Goal: Transaction & Acquisition: Purchase product/service

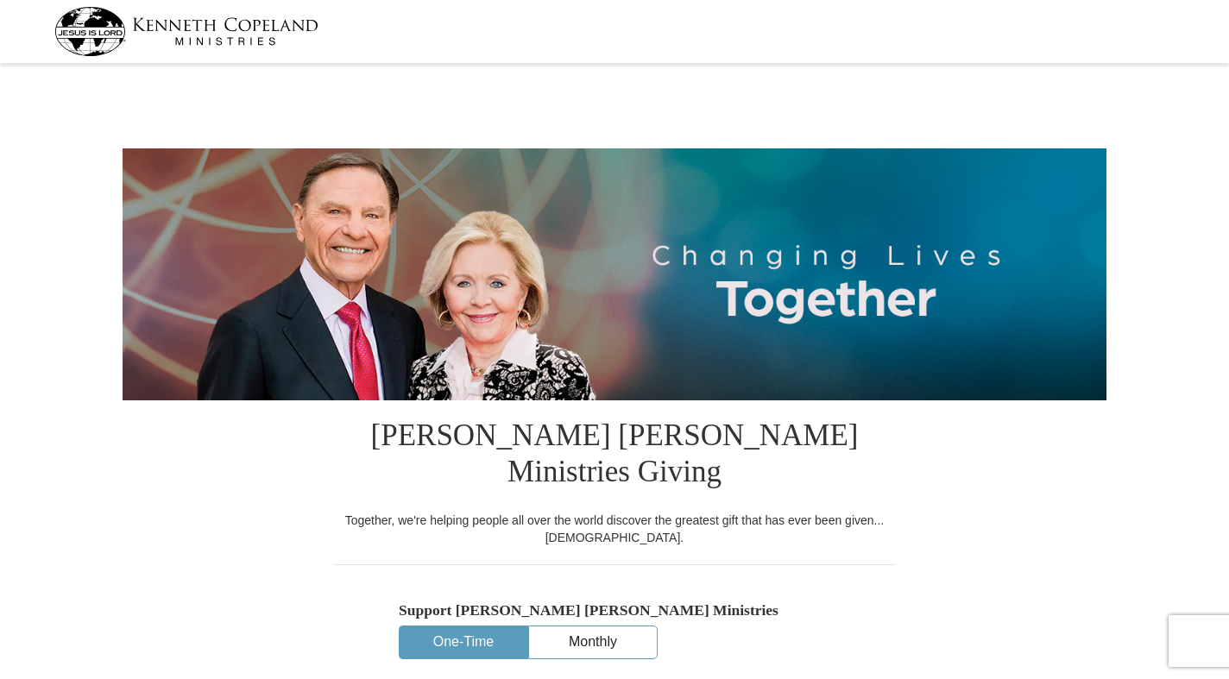
select select "OK"
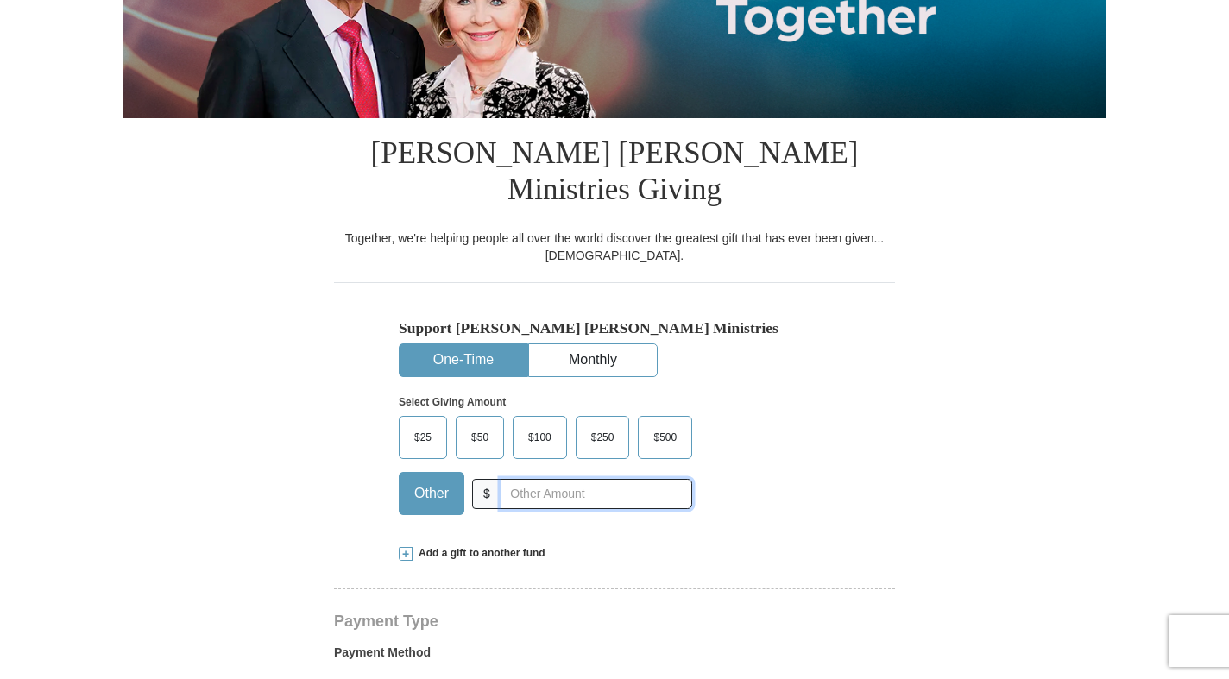
click at [556, 479] on input "text" at bounding box center [597, 494] width 192 height 30
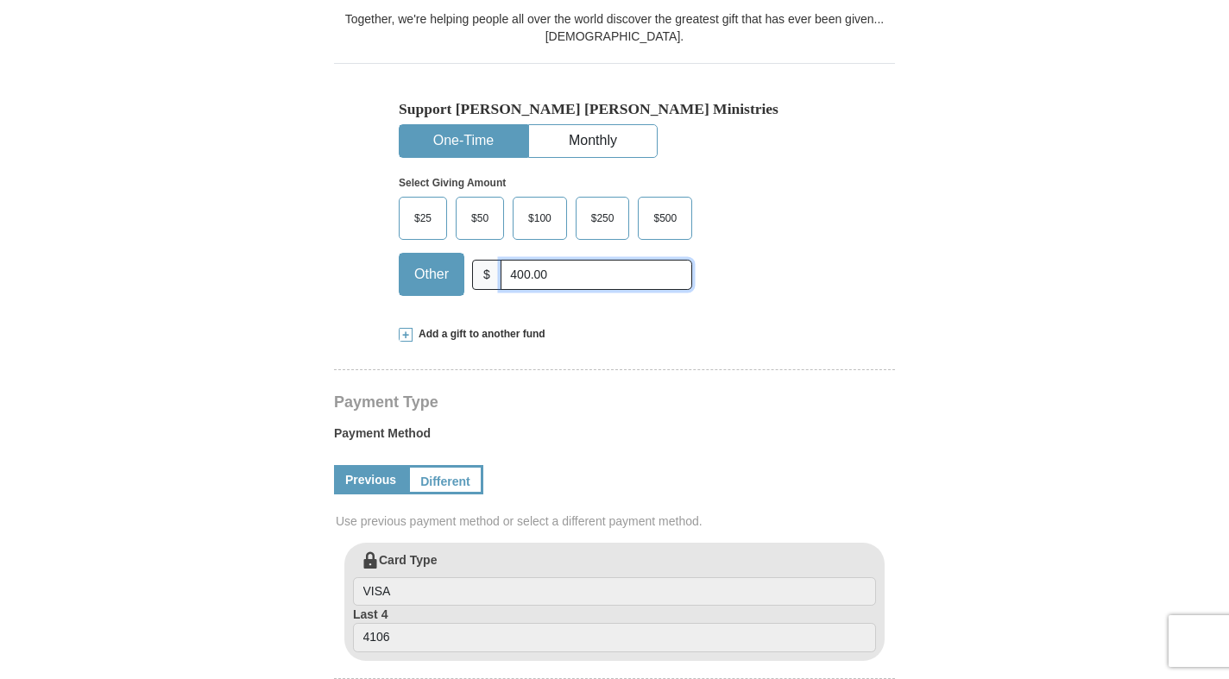
scroll to position [530, 0]
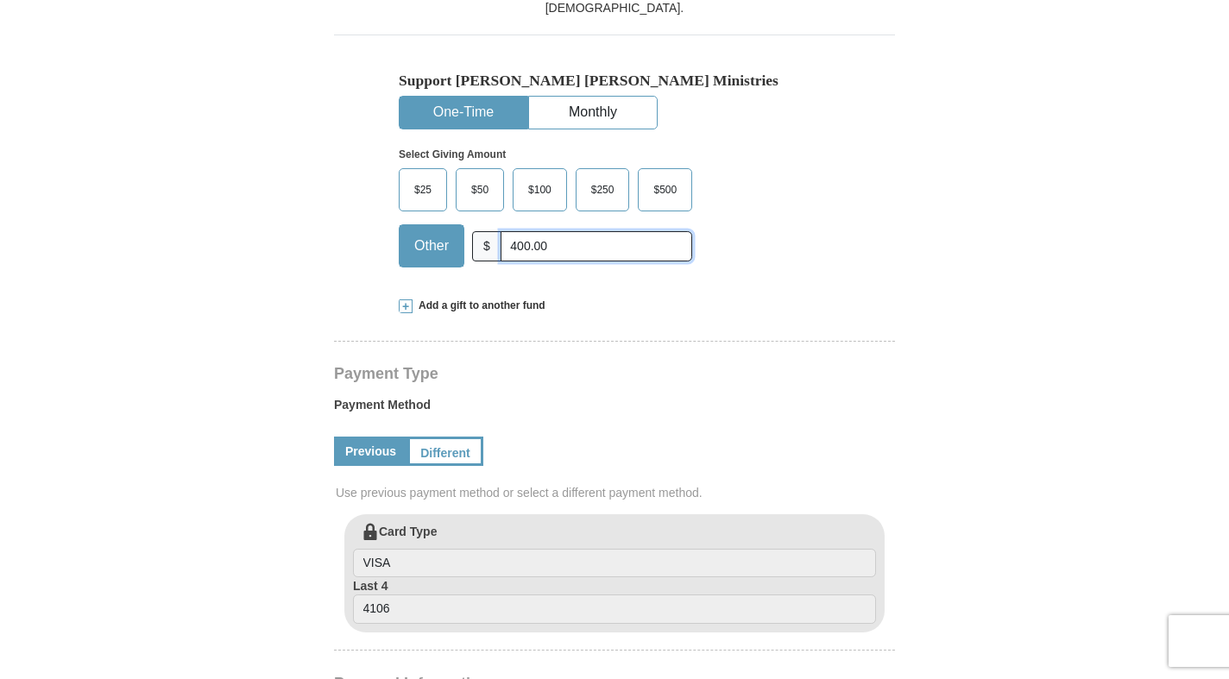
type input "400.00"
click at [433, 299] on span "Add a gift to another fund" at bounding box center [479, 306] width 133 height 15
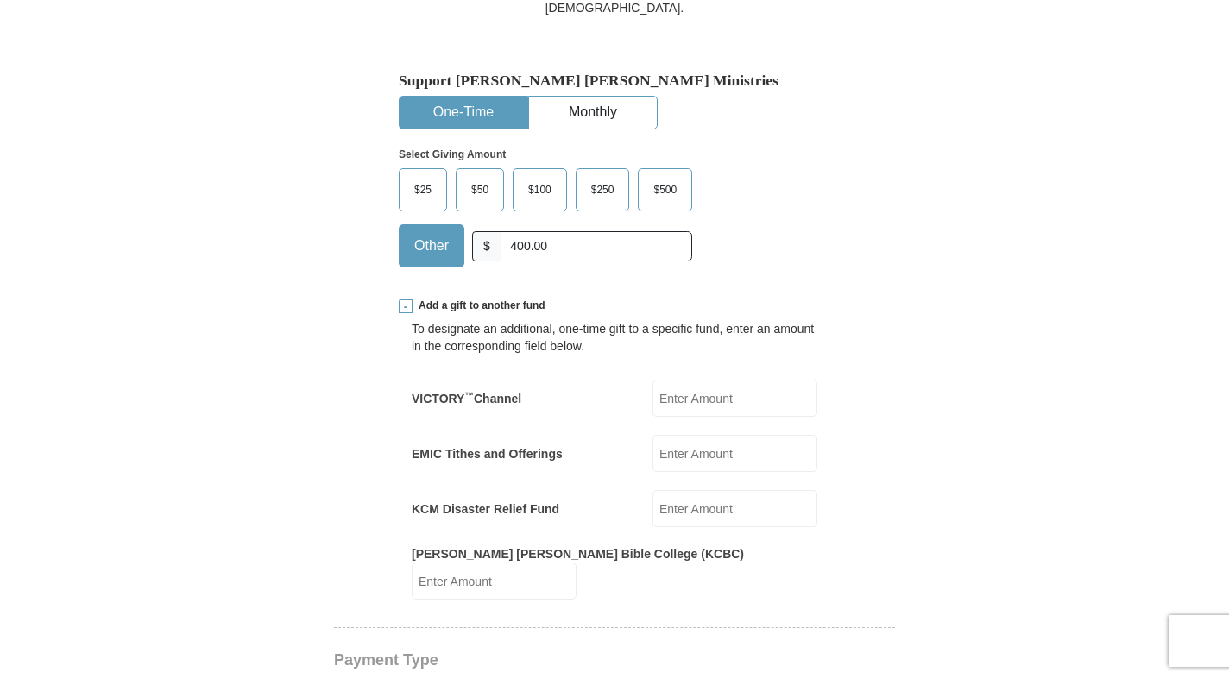
click at [785, 380] on input "VICTORY ™ Channel" at bounding box center [734, 398] width 165 height 37
type input "5"
type input "100.00"
click at [760, 490] on input "KCM Disaster Relief Fund" at bounding box center [734, 508] width 165 height 37
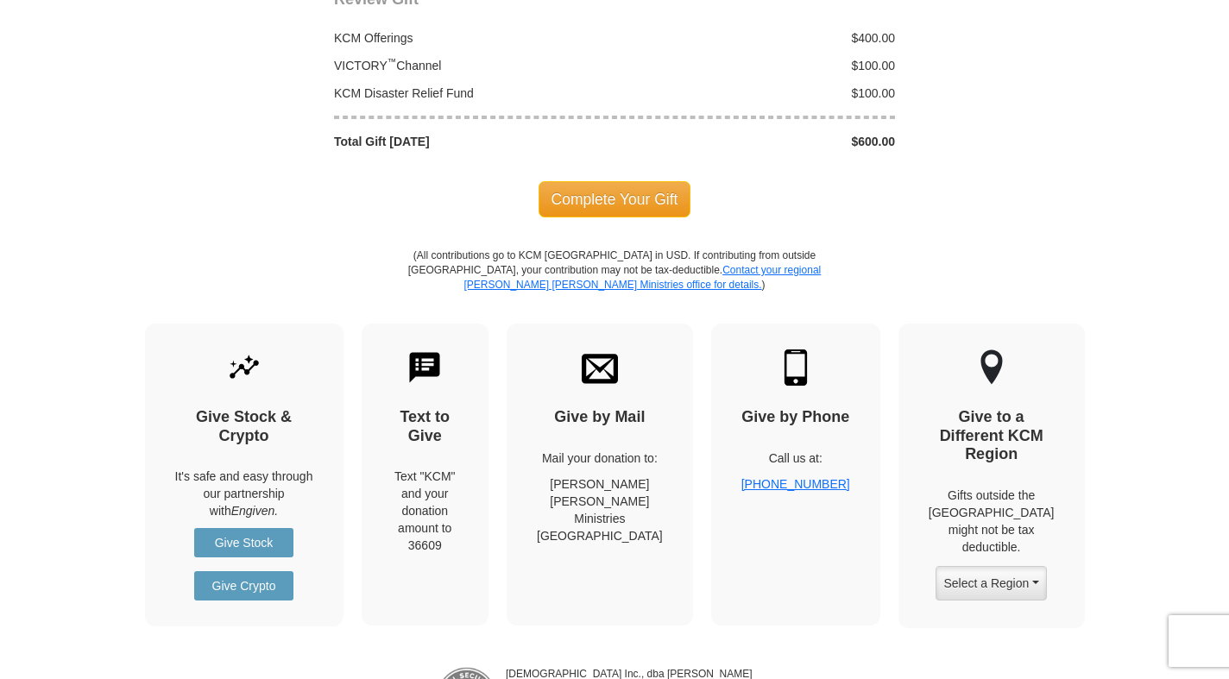
scroll to position [2031, 0]
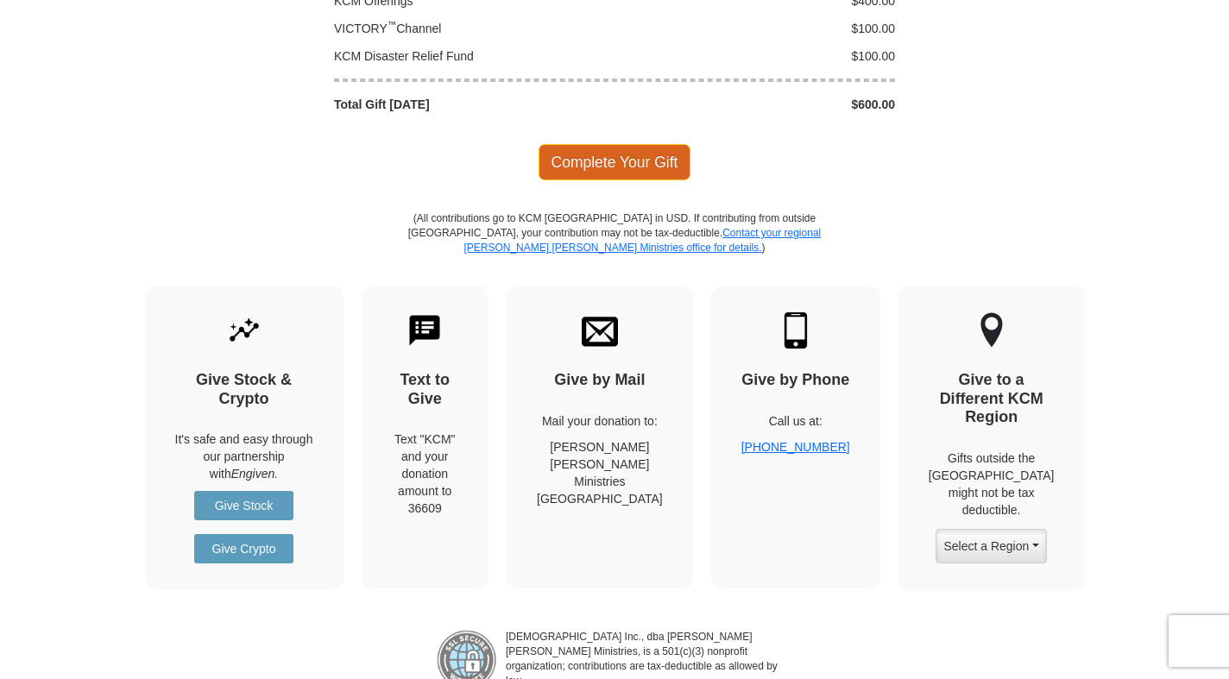
type input "100.00"
click at [613, 144] on span "Complete Your Gift" at bounding box center [614, 162] width 153 height 36
